Goal: Task Accomplishment & Management: Manage account settings

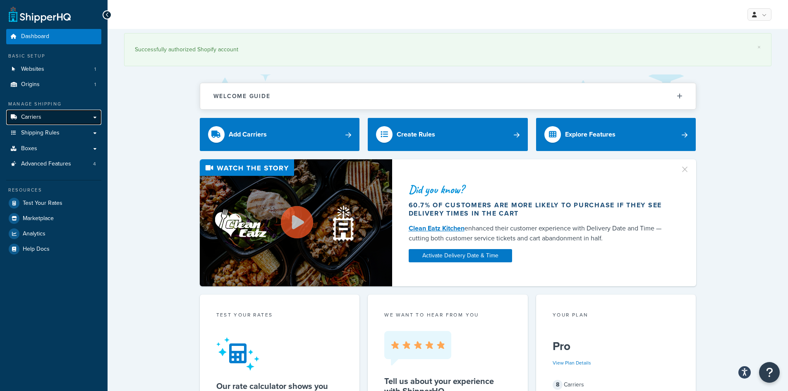
click at [57, 120] on link "Carriers" at bounding box center [53, 117] width 95 height 15
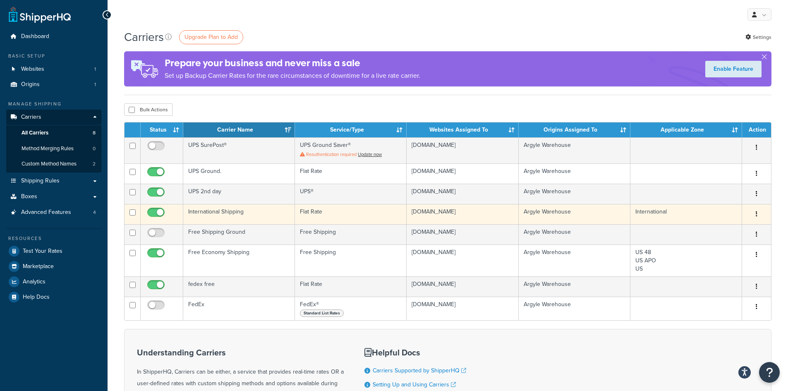
click at [758, 214] on button "button" at bounding box center [757, 214] width 12 height 13
click at [708, 228] on link "Edit" at bounding box center [722, 230] width 65 height 17
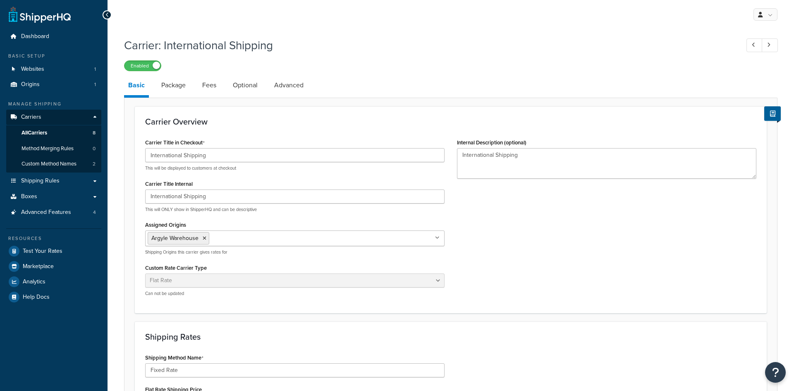
select select "flat"
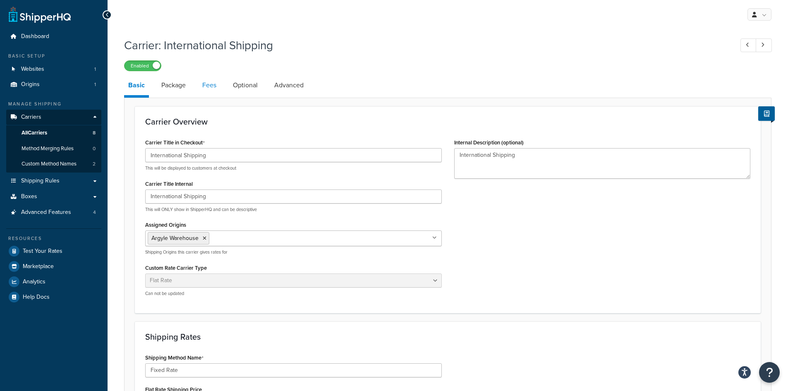
click at [210, 86] on link "Fees" at bounding box center [209, 85] width 22 height 20
select select "AFTER"
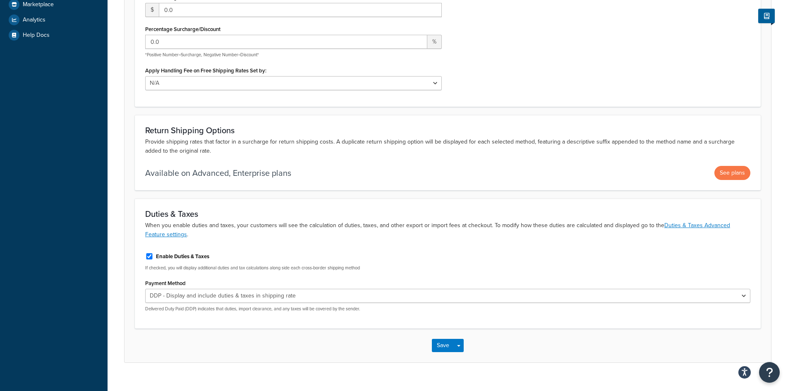
scroll to position [275, 0]
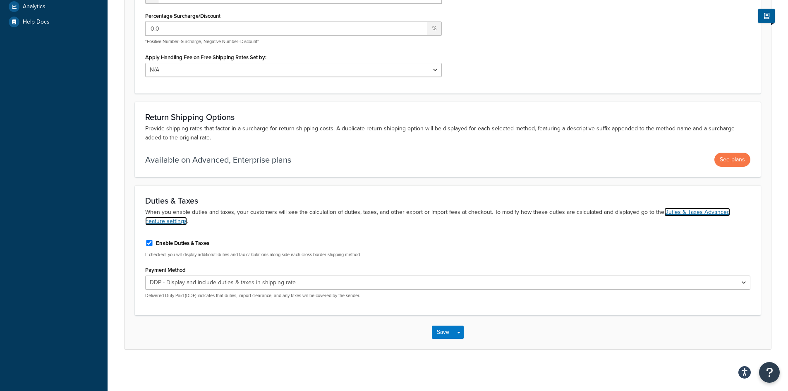
click at [663, 210] on link "Duties & Taxes Advanced Feature settings" at bounding box center [437, 217] width 585 height 18
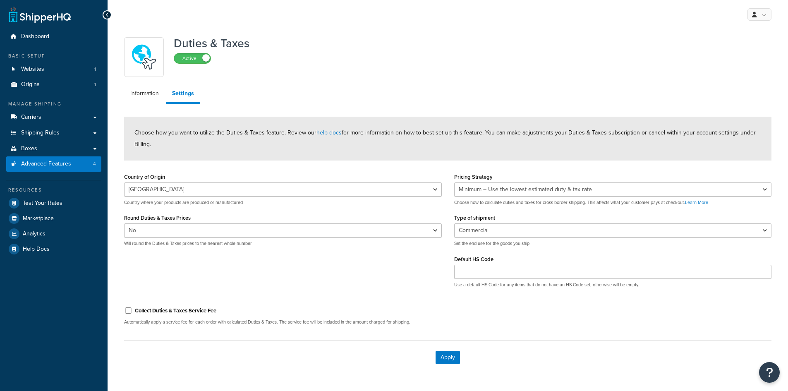
select select "VN"
select select "false"
select select "BUSINESS"
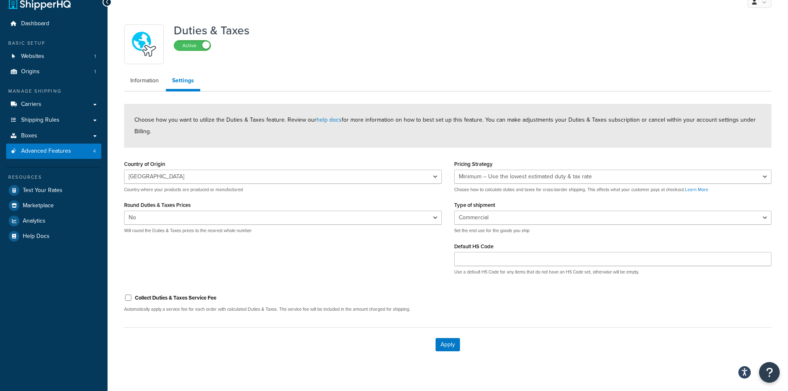
scroll to position [25, 0]
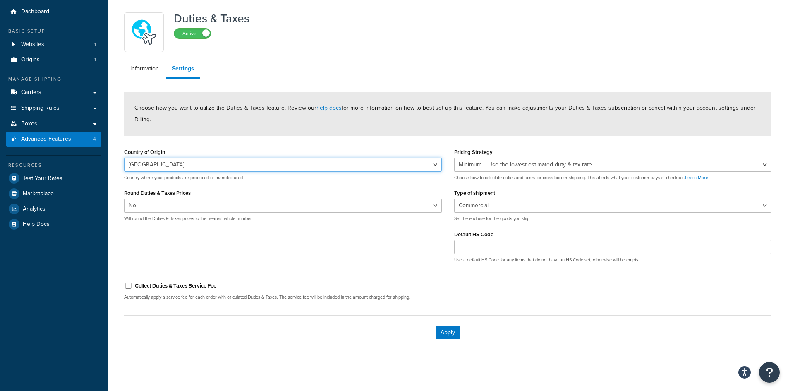
click at [435, 165] on select "[GEOGRAPHIC_DATA] [GEOGRAPHIC_DATA] [GEOGRAPHIC_DATA] [GEOGRAPHIC_DATA] [GEOGRA…" at bounding box center [283, 165] width 318 height 14
click at [134, 66] on link "Information" at bounding box center [144, 68] width 41 height 17
